Goal: Find specific page/section: Go to known website

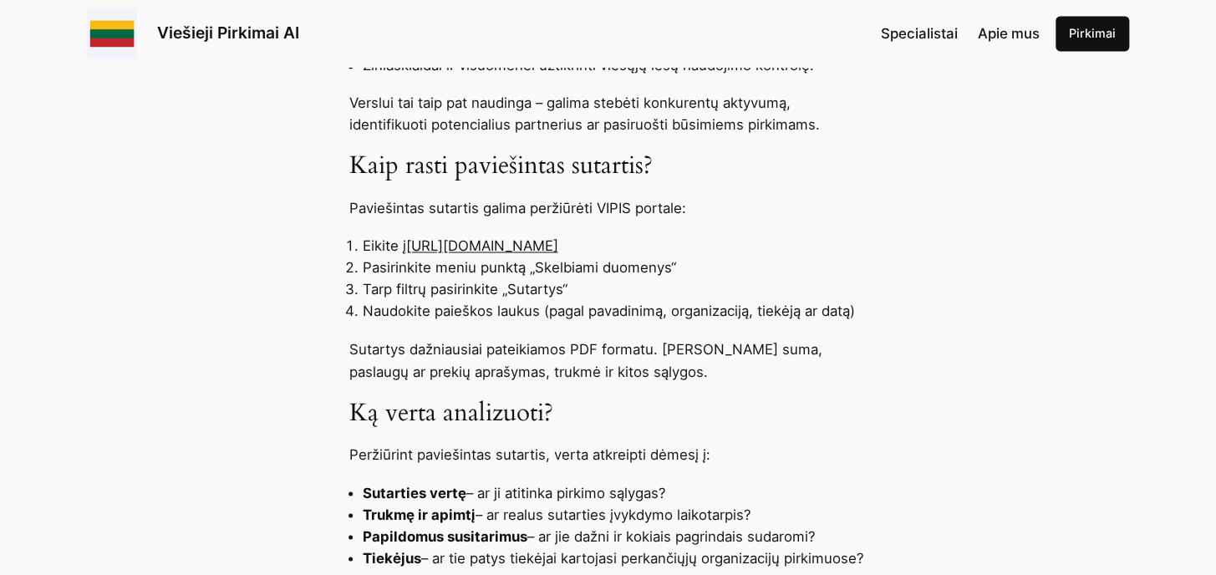
scroll to position [1045, 0]
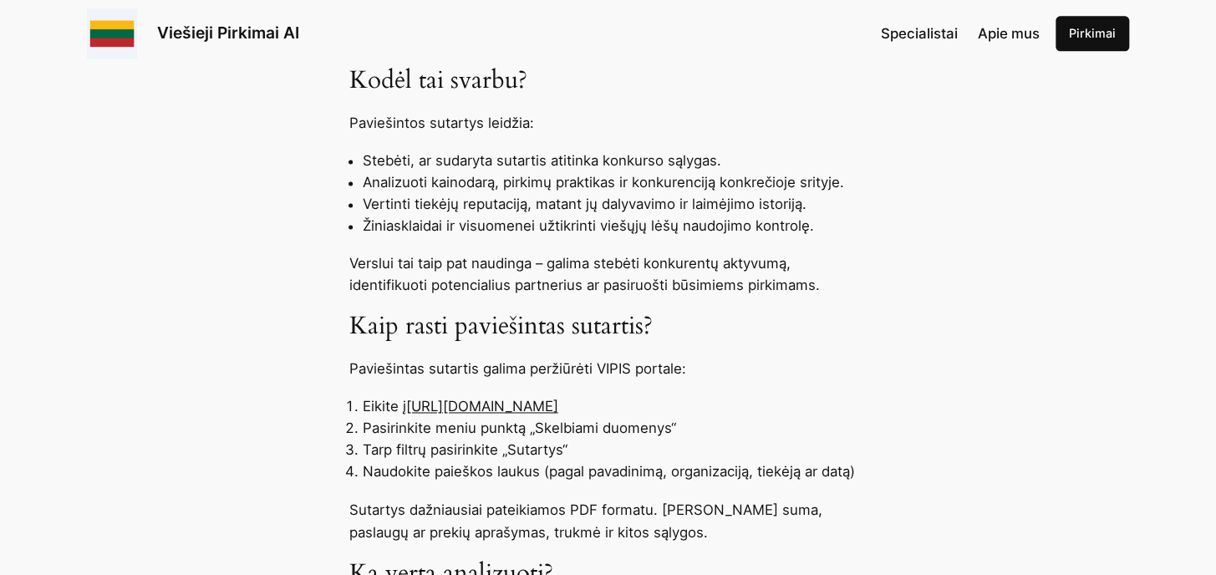
click at [558, 410] on link "https://pirkimai.eviesiejipirkimai.lt" at bounding box center [482, 406] width 152 height 17
drag, startPoint x: 406, startPoint y: 401, endPoint x: 657, endPoint y: 412, distance: 251.0
click at [657, 412] on li "Eikite į https://pirkimai.eviesiejipirkimai.lt" at bounding box center [615, 406] width 505 height 22
drag, startPoint x: 657, startPoint y: 412, endPoint x: 596, endPoint y: 411, distance: 61.0
copy li "[URL][DOMAIN_NAME]"
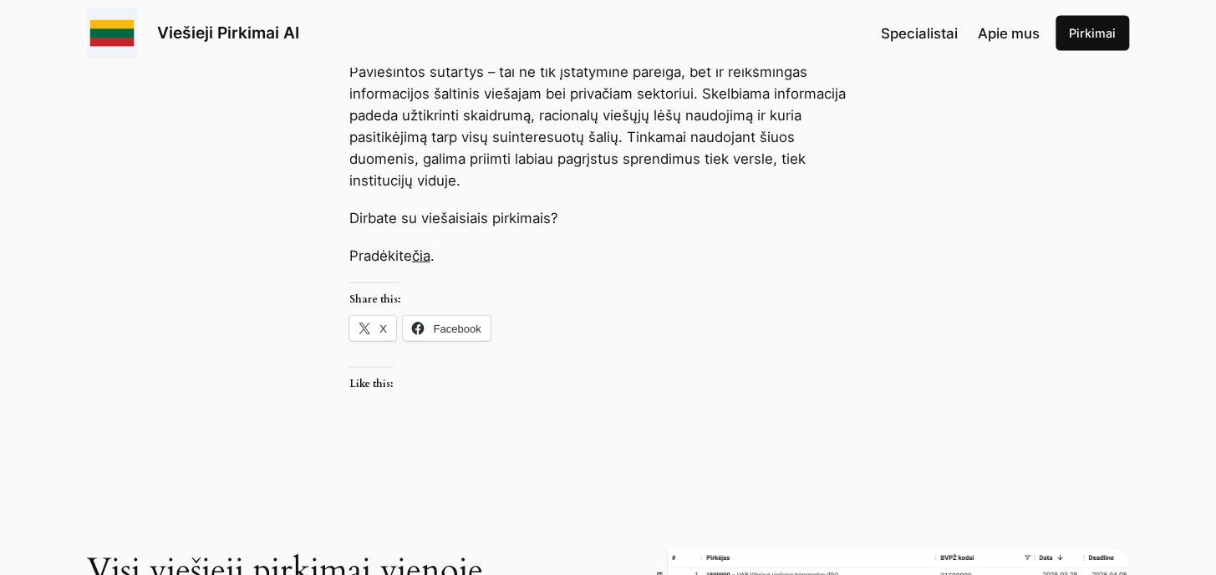
scroll to position [1768, 0]
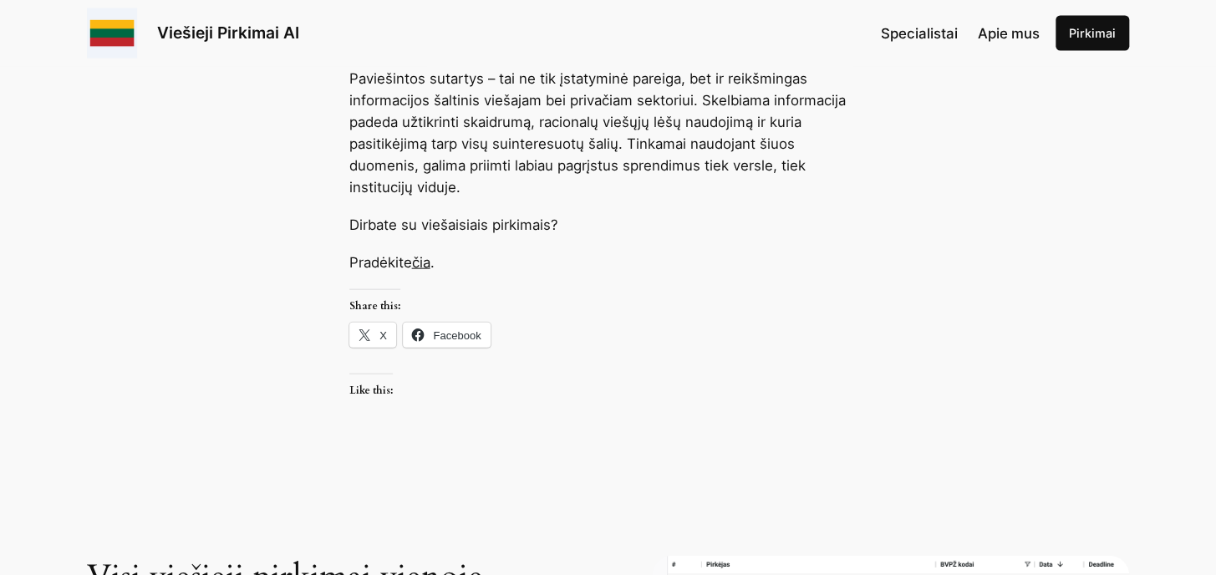
click at [424, 262] on link "čia" at bounding box center [421, 262] width 18 height 17
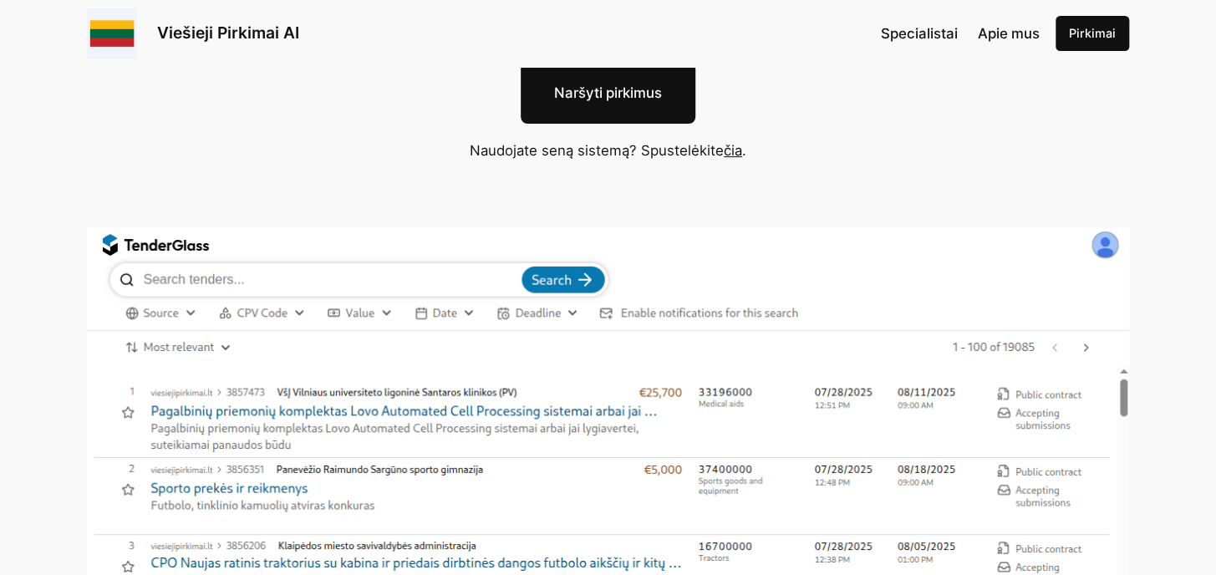
scroll to position [321, 0]
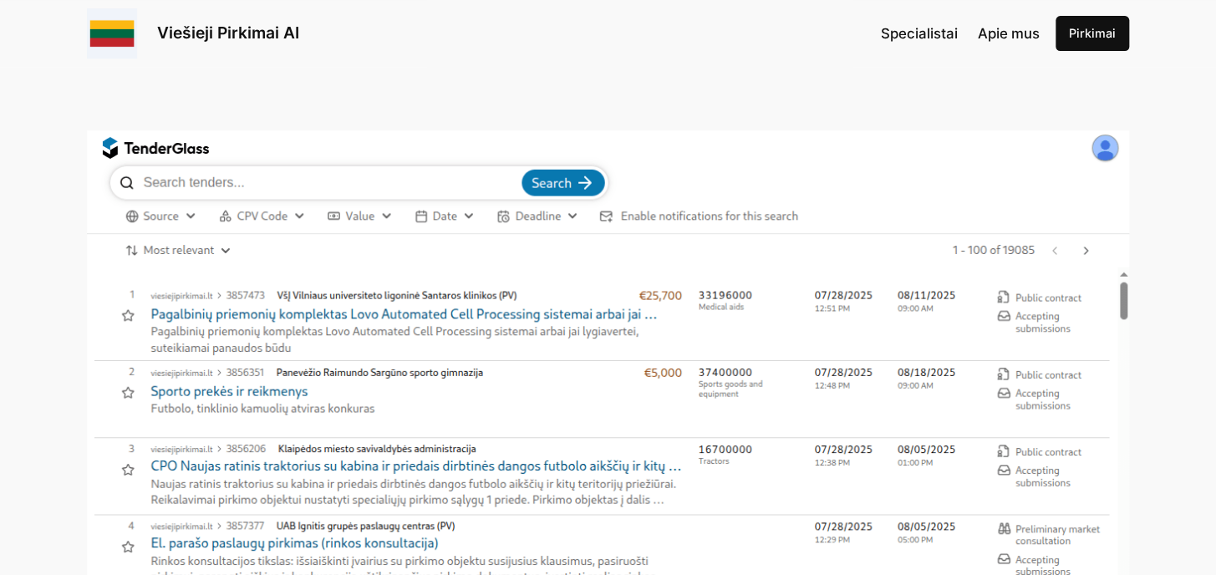
click at [192, 178] on img at bounding box center [608, 436] width 1042 height 612
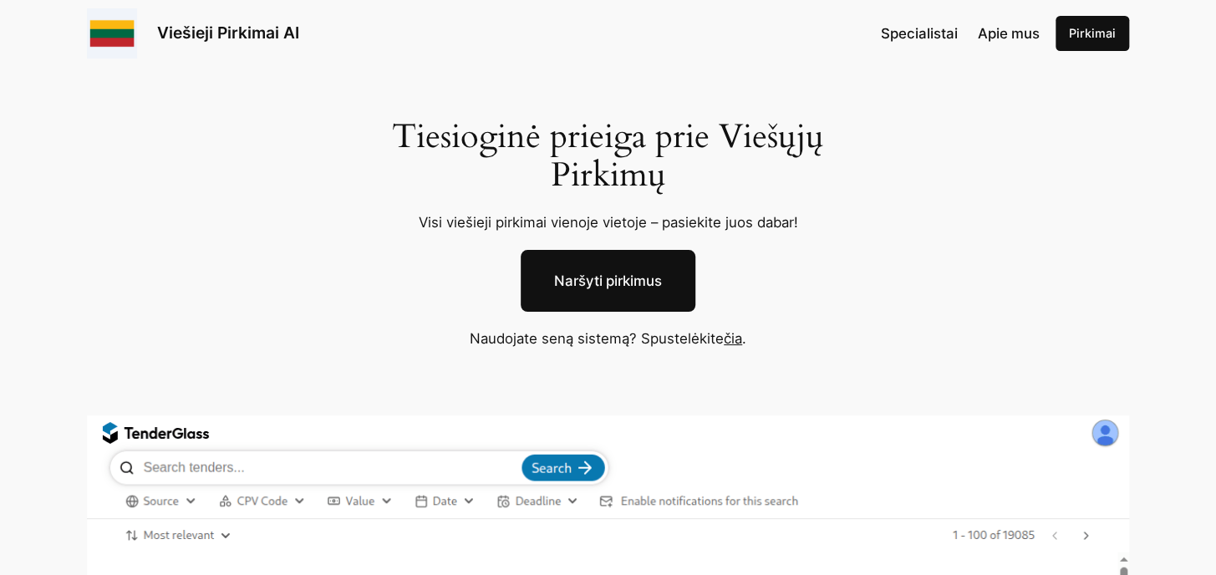
scroll to position [0, 0]
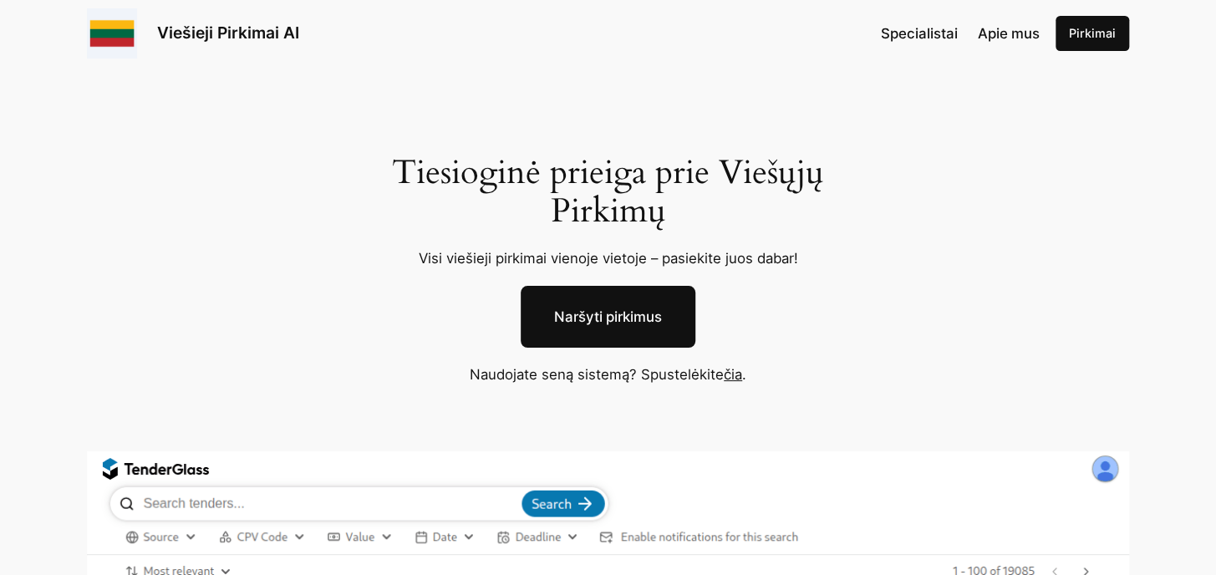
click at [661, 321] on link "Naršyti pirkimus" at bounding box center [608, 317] width 175 height 62
